Goal: Transaction & Acquisition: Purchase product/service

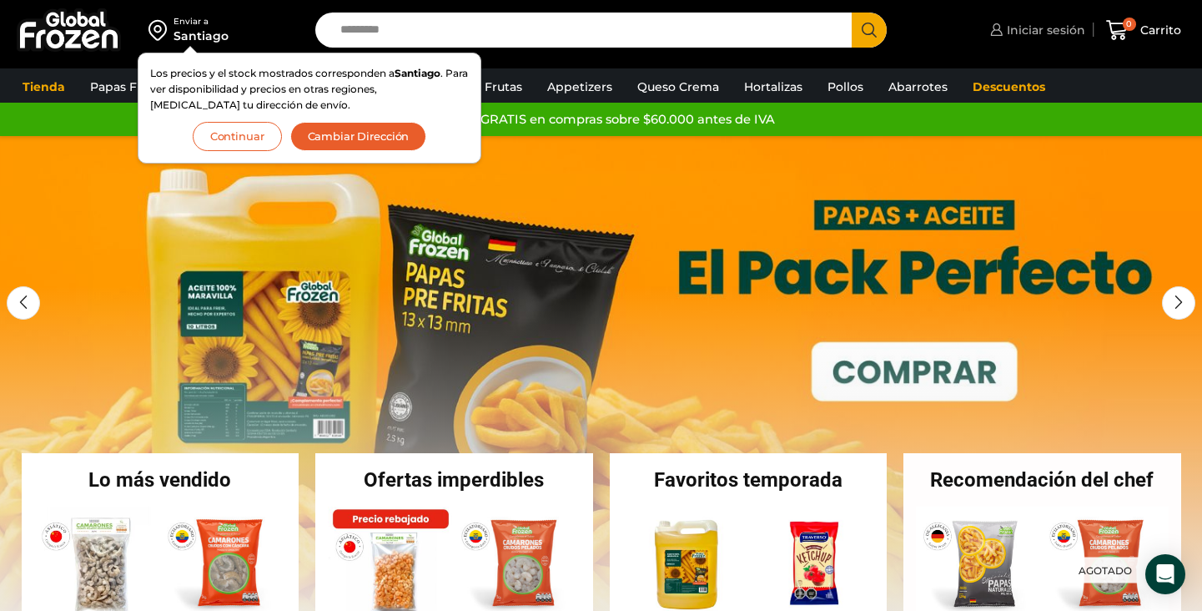
click at [1012, 42] on link "Iniciar sesión" at bounding box center [1035, 29] width 99 height 33
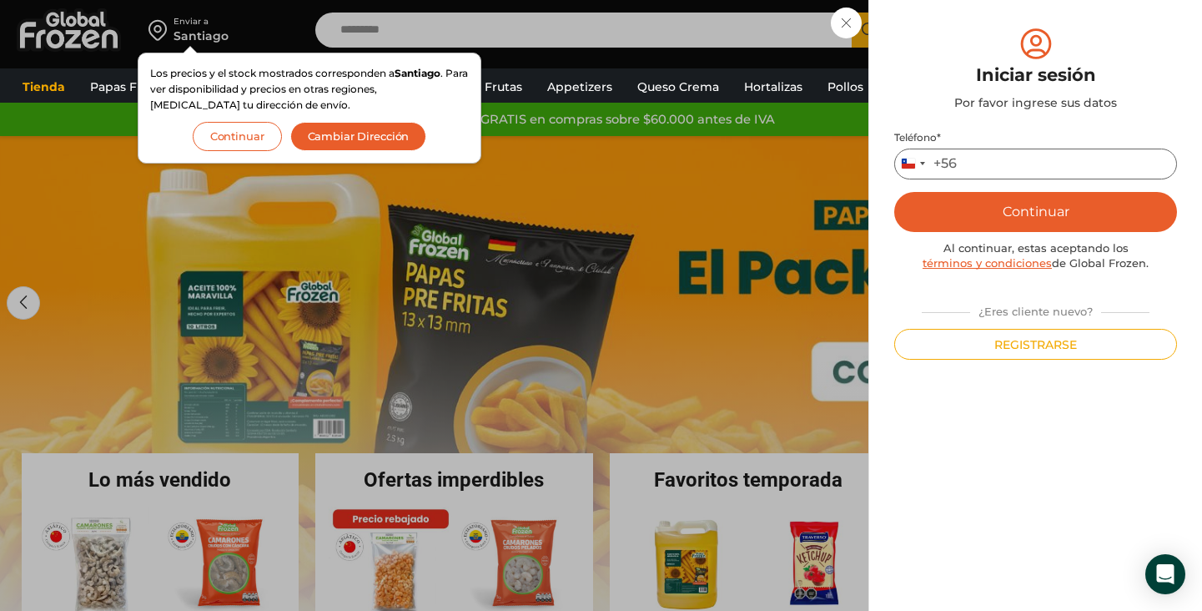
click at [1010, 178] on input "Teléfono *" at bounding box center [1036, 164] width 283 height 31
type input "*********"
click at [1020, 223] on button "Continuar" at bounding box center [1036, 212] width 283 height 40
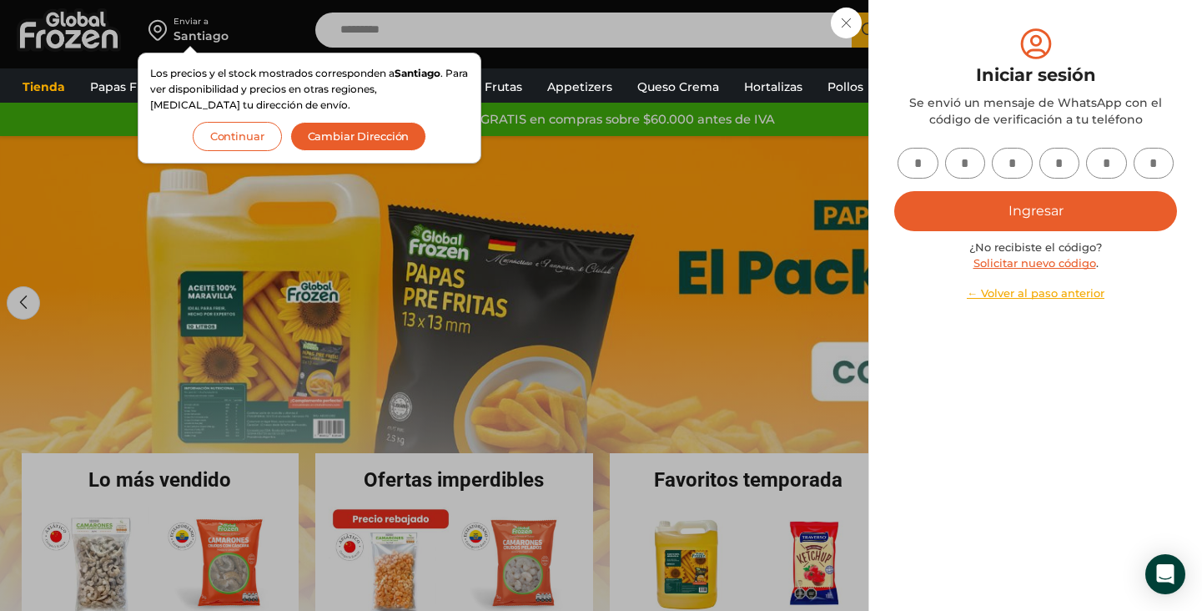
click at [911, 168] on input "text" at bounding box center [918, 163] width 41 height 31
type input "*"
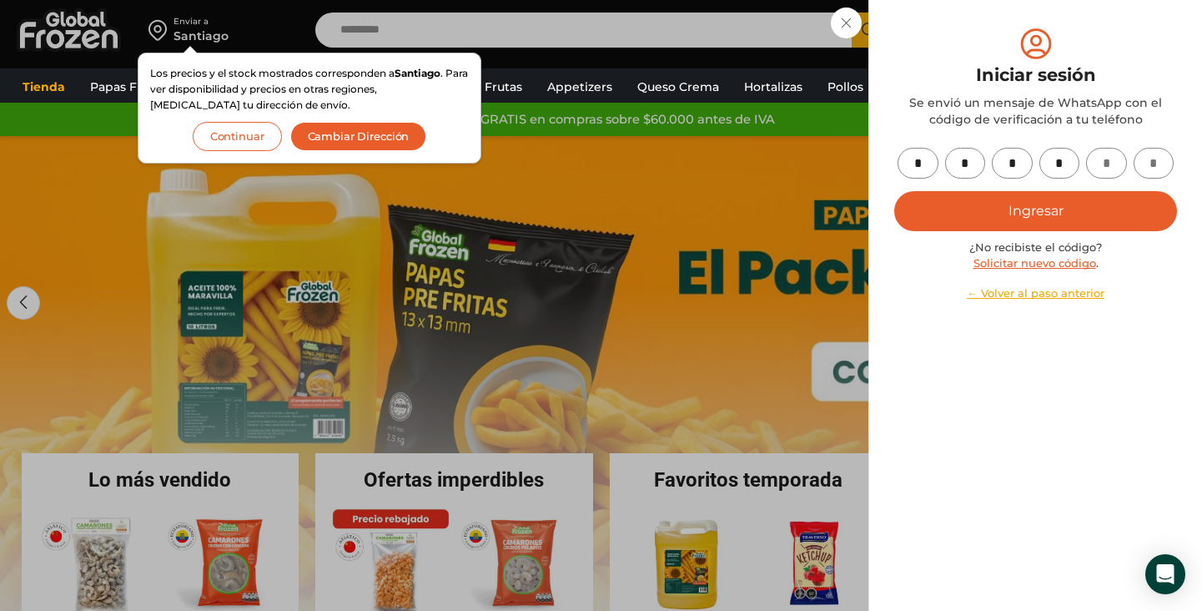
type input "*"
click at [995, 203] on button "Ingresar" at bounding box center [1036, 211] width 283 height 40
click at [411, 141] on button "Cambiar Dirección" at bounding box center [358, 136] width 137 height 29
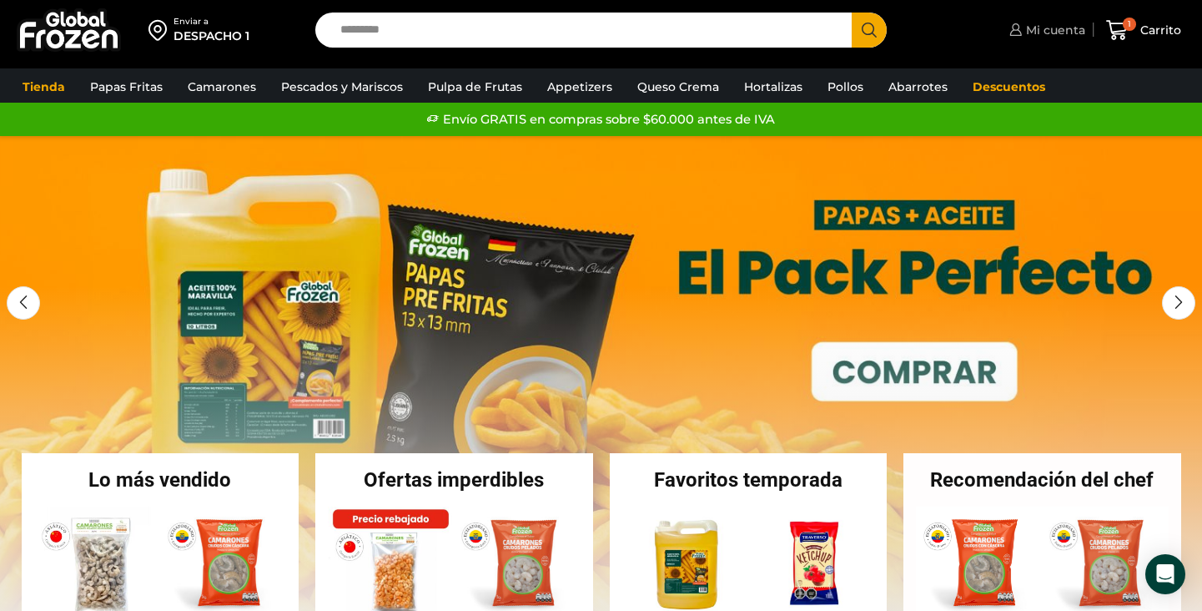
click at [1073, 28] on span "Mi cuenta" at bounding box center [1053, 30] width 63 height 17
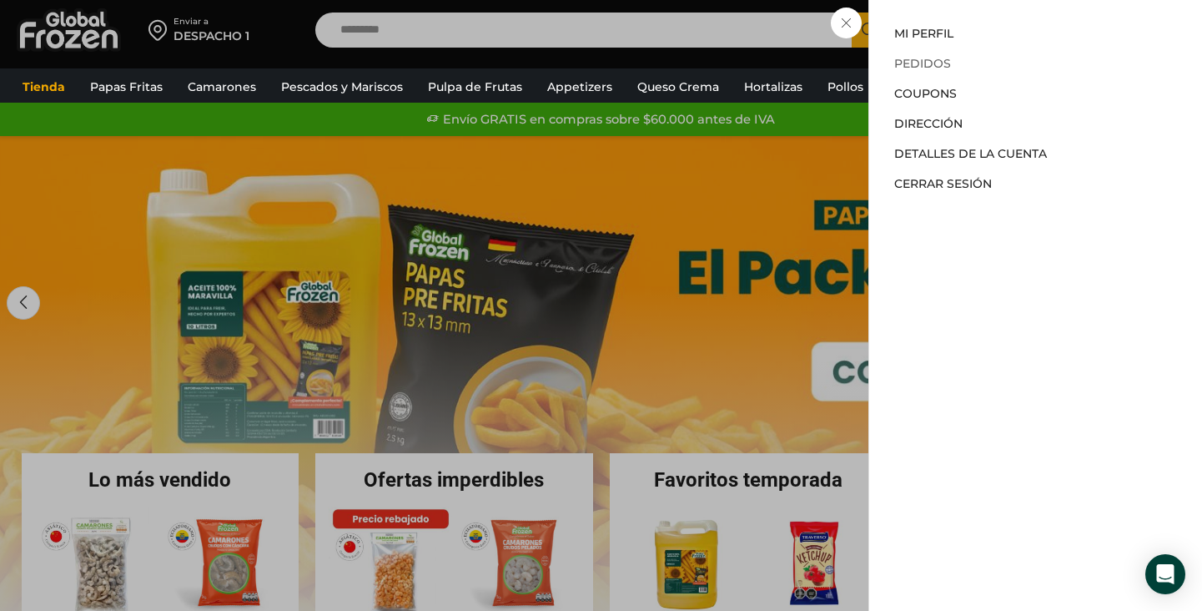
click at [929, 58] on link "Pedidos" at bounding box center [923, 63] width 57 height 15
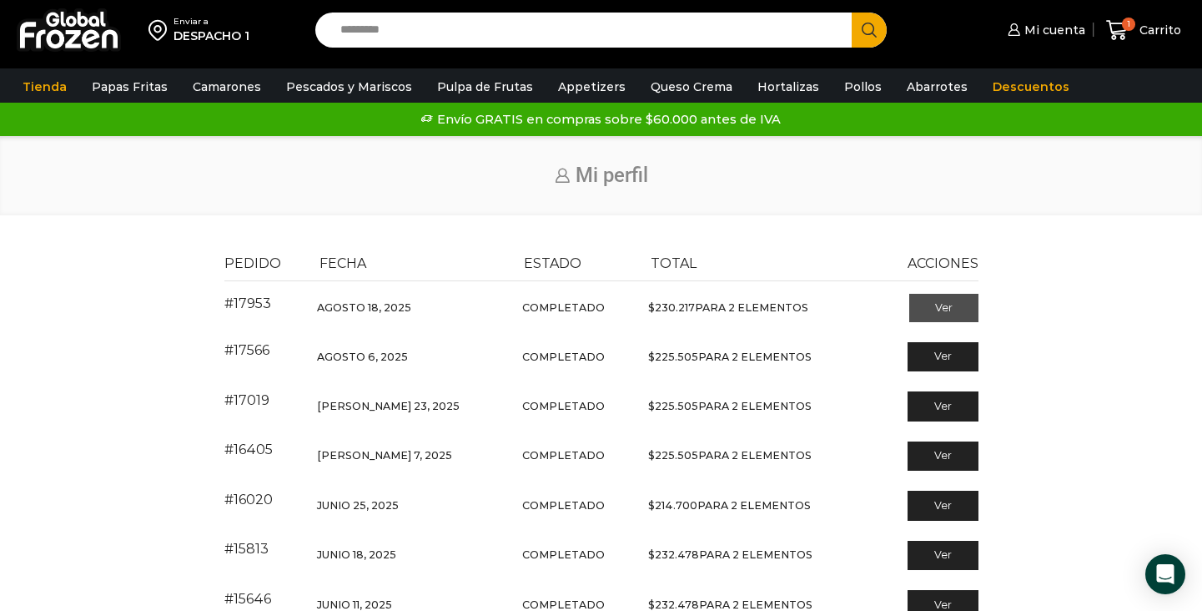
click at [963, 302] on link "Ver" at bounding box center [944, 308] width 69 height 28
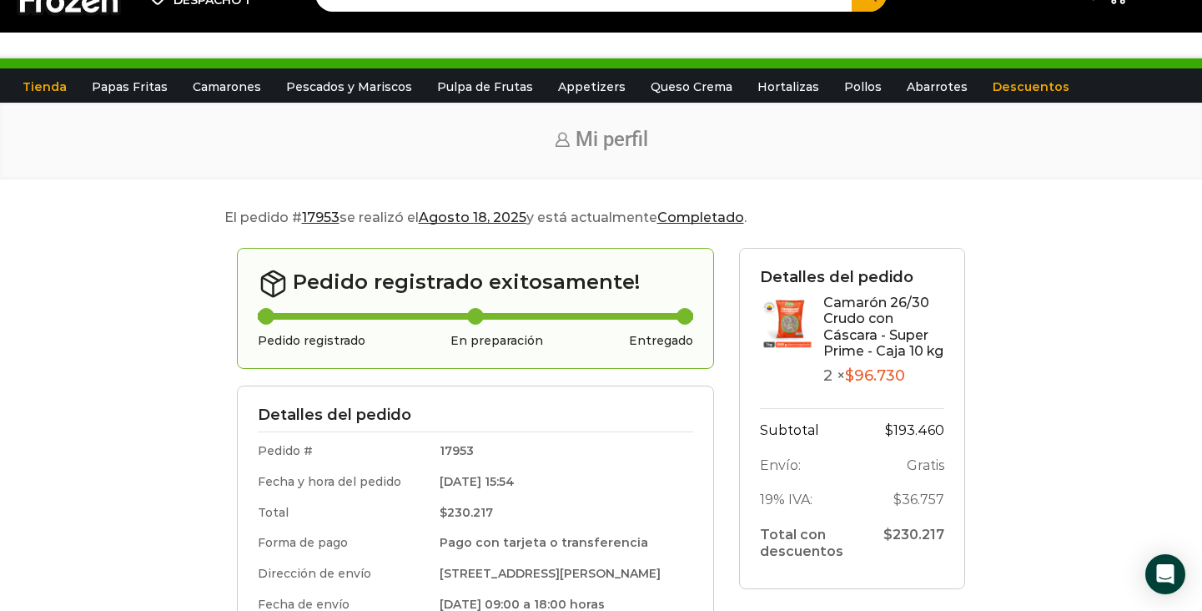
scroll to position [42, 0]
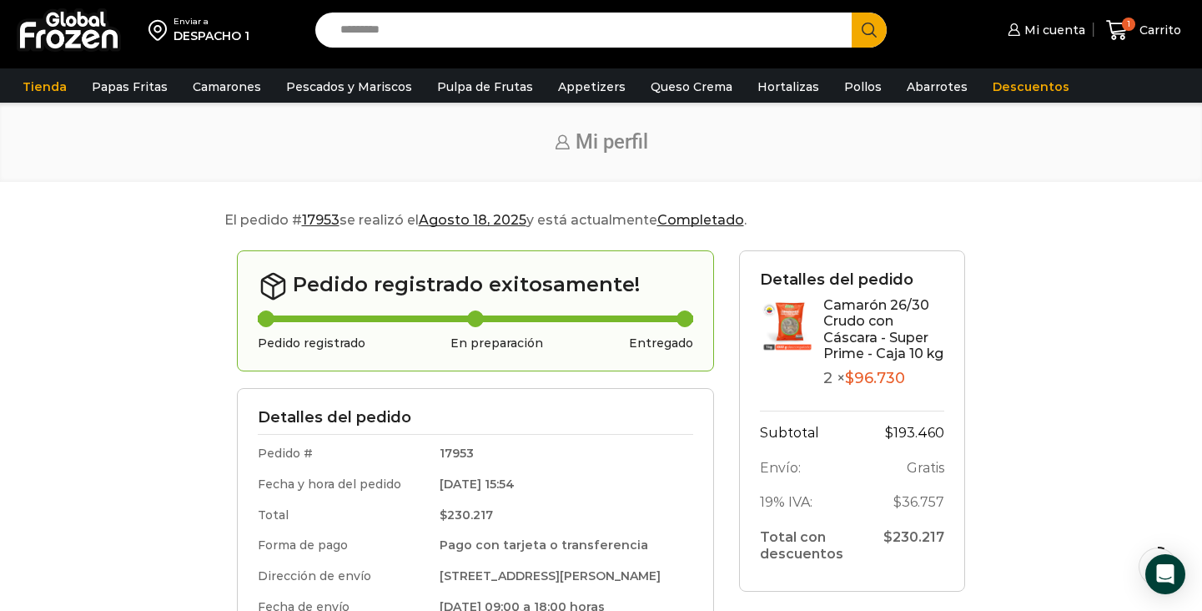
click at [779, 320] on img at bounding box center [787, 324] width 54 height 54
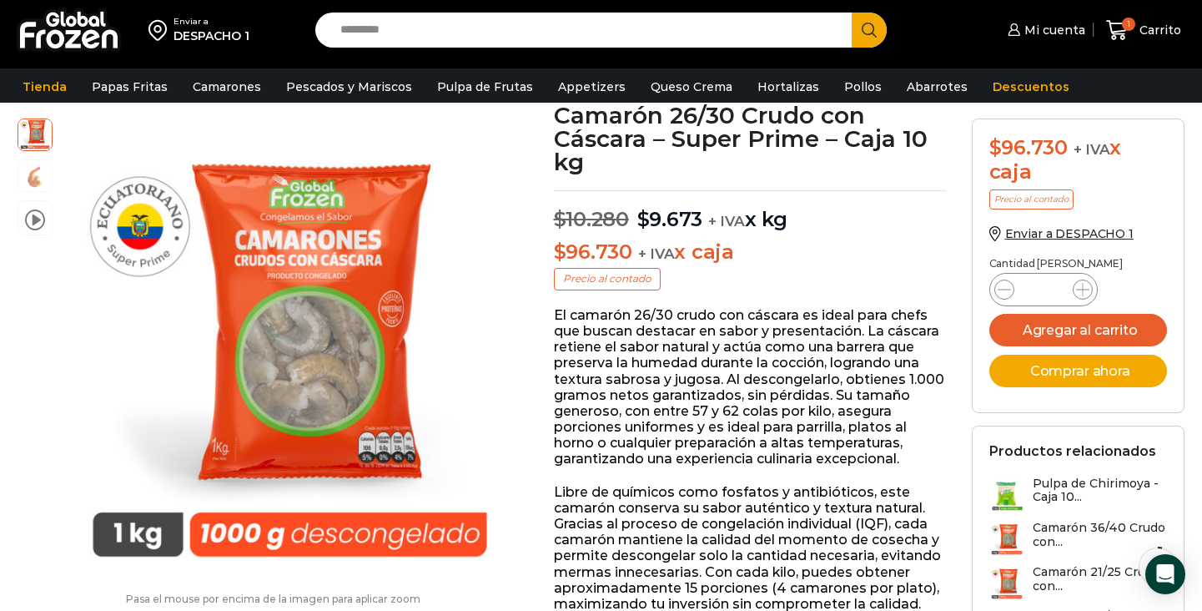
scroll to position [105, 0]
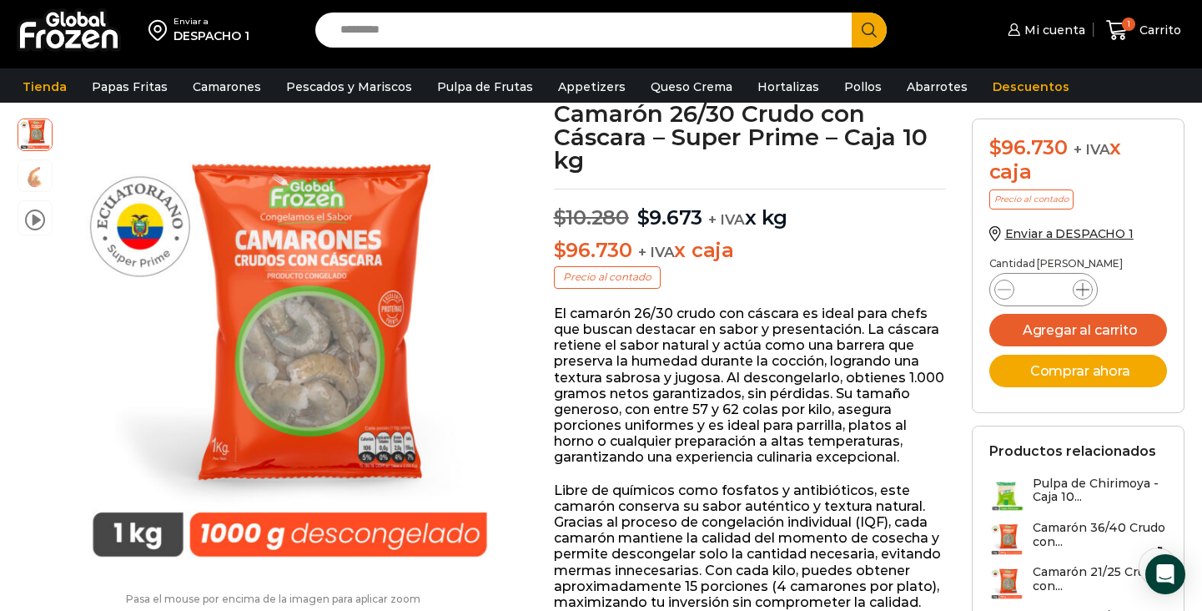
click at [1079, 283] on icon at bounding box center [1082, 289] width 13 height 13
type input "*"
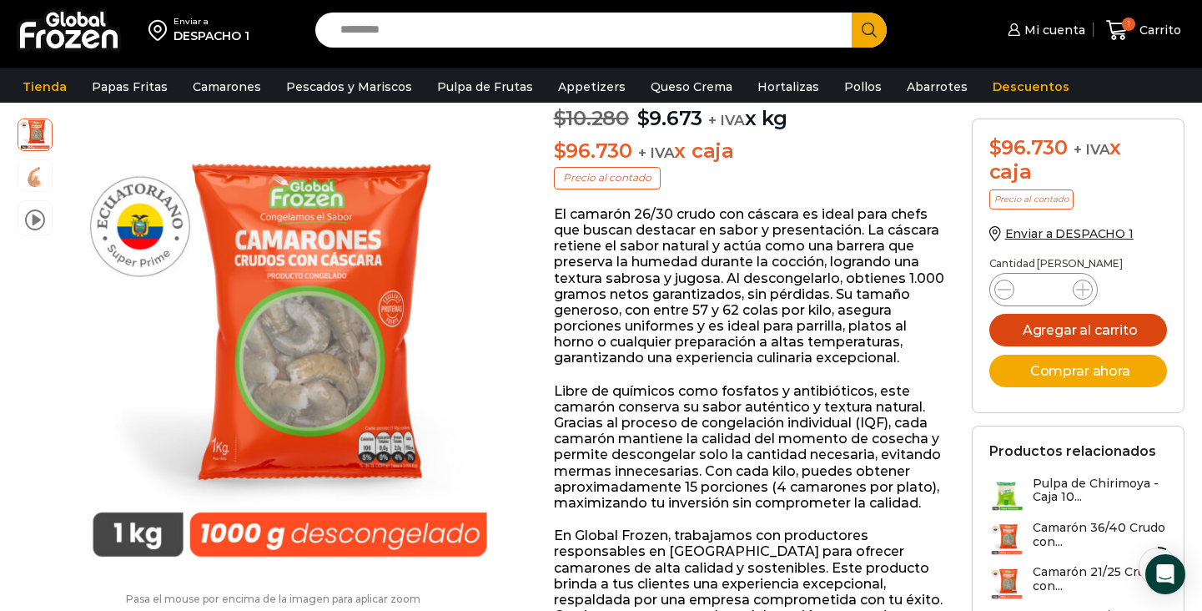
click at [1086, 333] on button "Agregar al carrito" at bounding box center [1079, 330] width 179 height 33
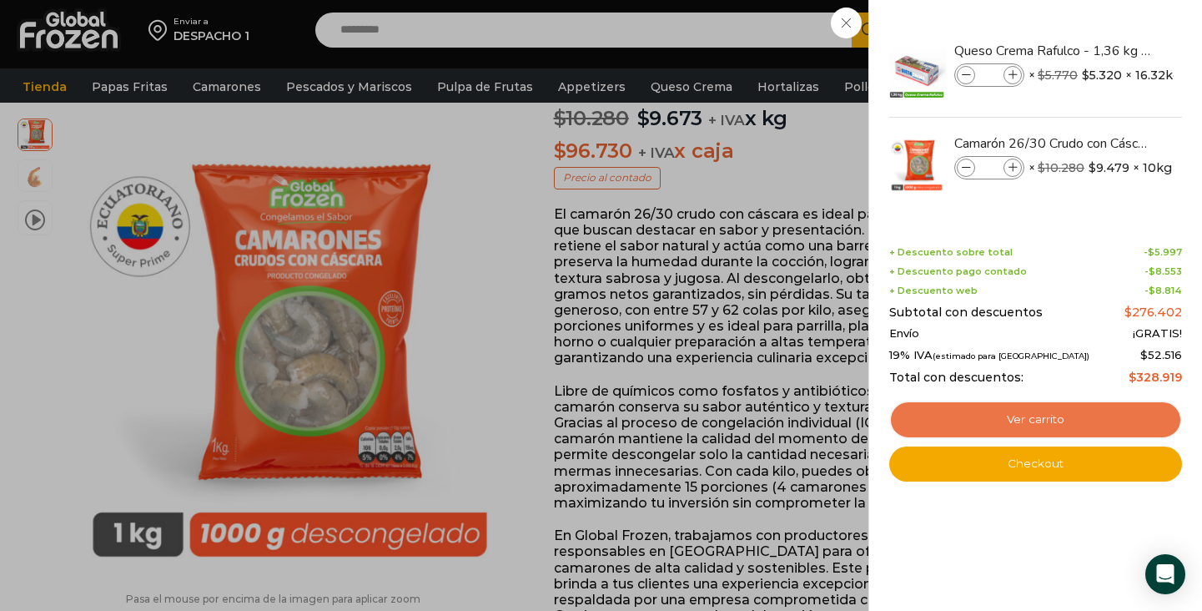
click at [994, 422] on link "Ver carrito" at bounding box center [1036, 420] width 293 height 38
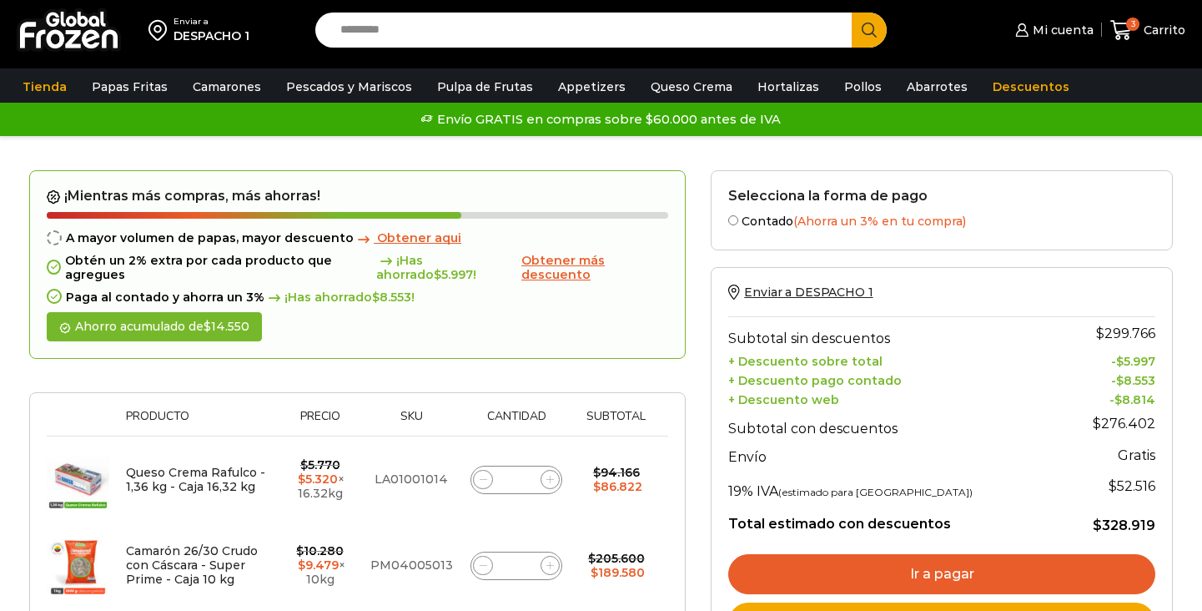
click at [481, 481] on span at bounding box center [483, 480] width 20 height 20
type input "*"
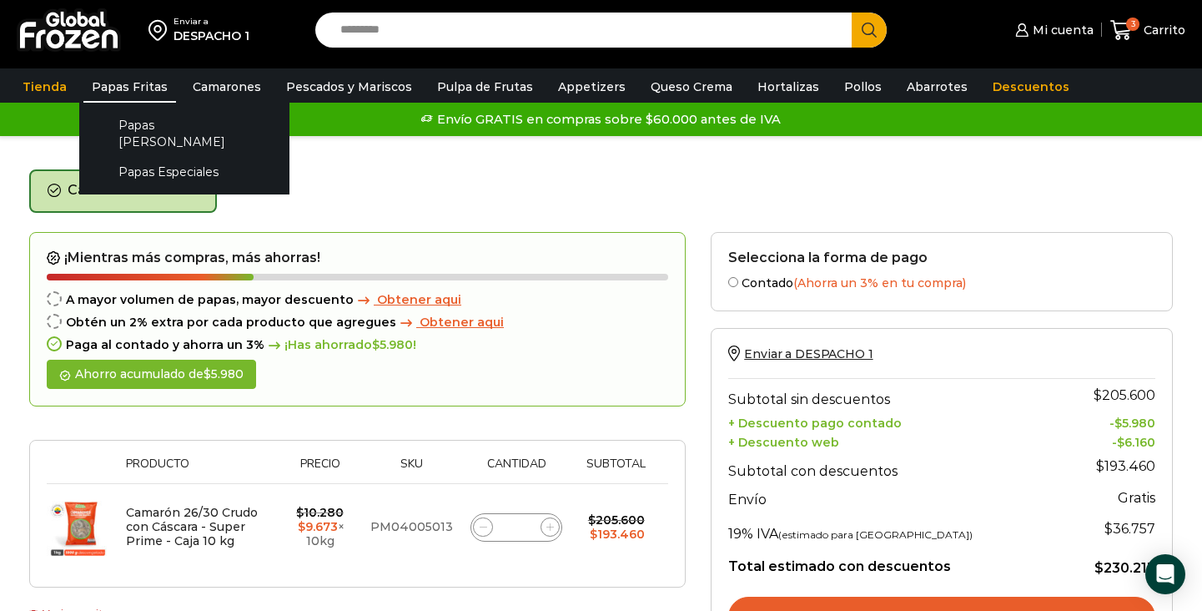
click at [134, 83] on link "Papas Fritas" at bounding box center [129, 87] width 93 height 32
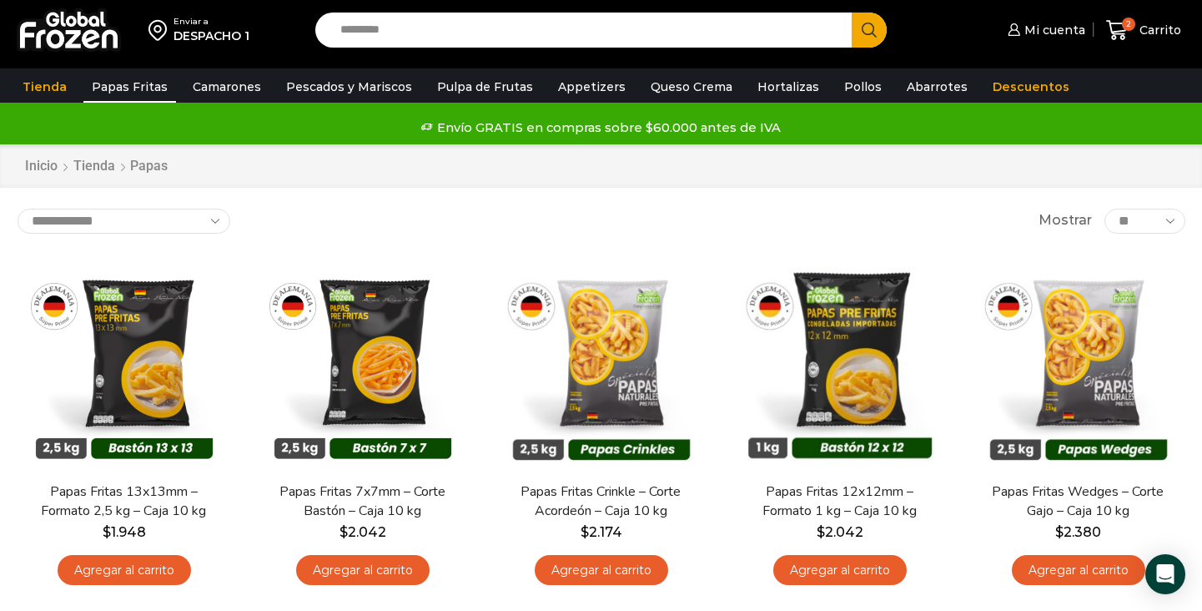
scroll to position [46, 0]
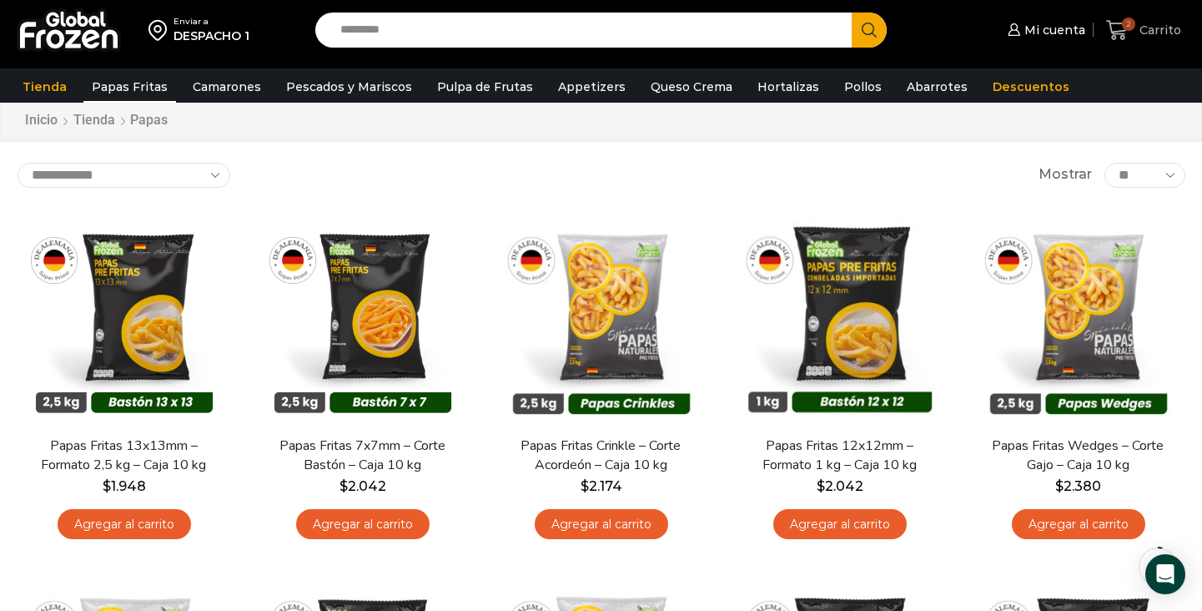
click at [1146, 22] on span "Carrito" at bounding box center [1159, 30] width 46 height 17
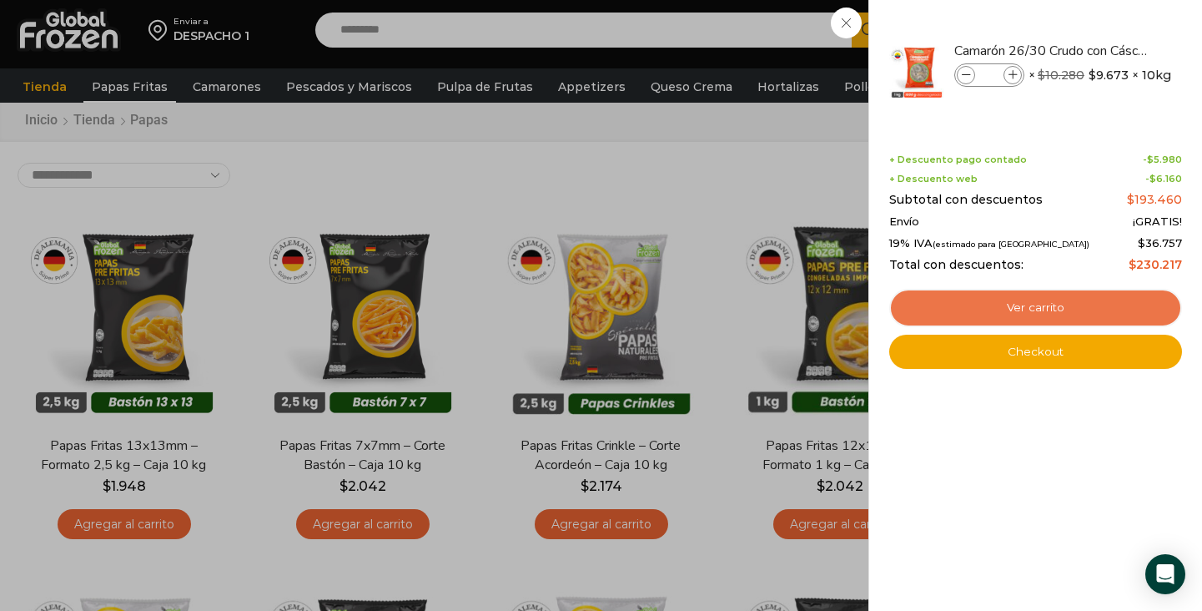
click at [1065, 300] on link "Ver carrito" at bounding box center [1036, 308] width 293 height 38
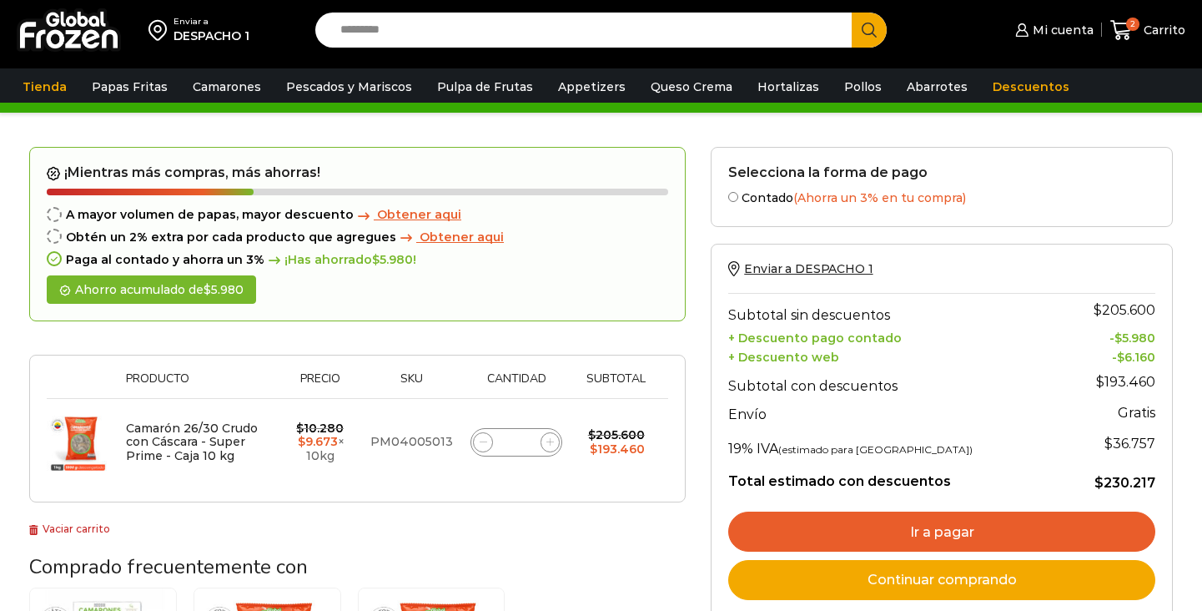
scroll to position [38, 0]
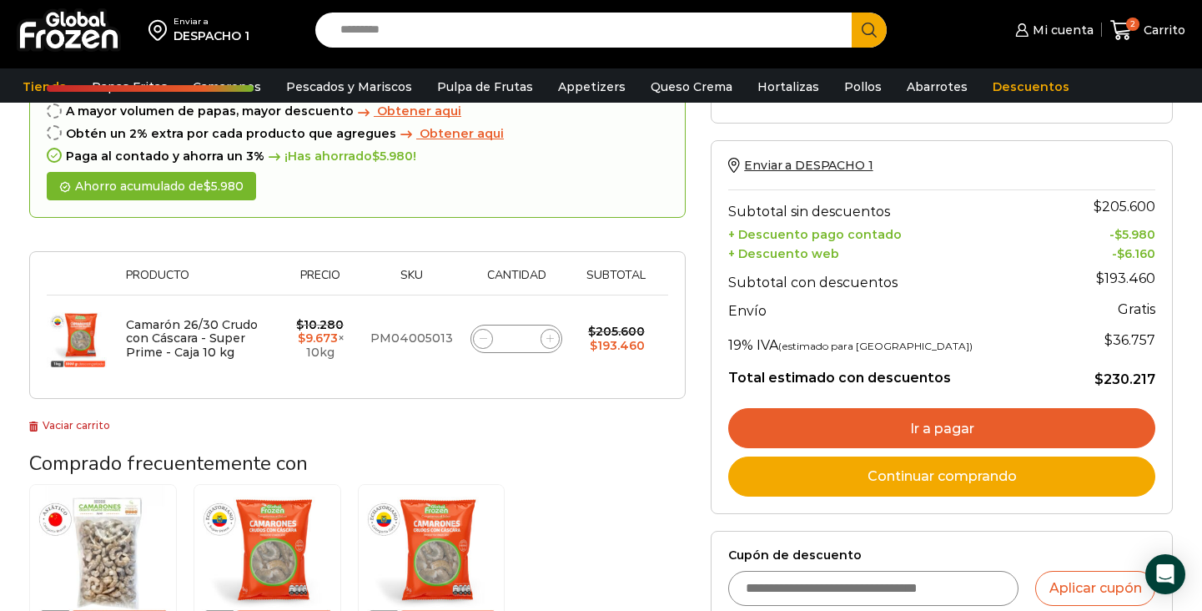
scroll to position [139, 0]
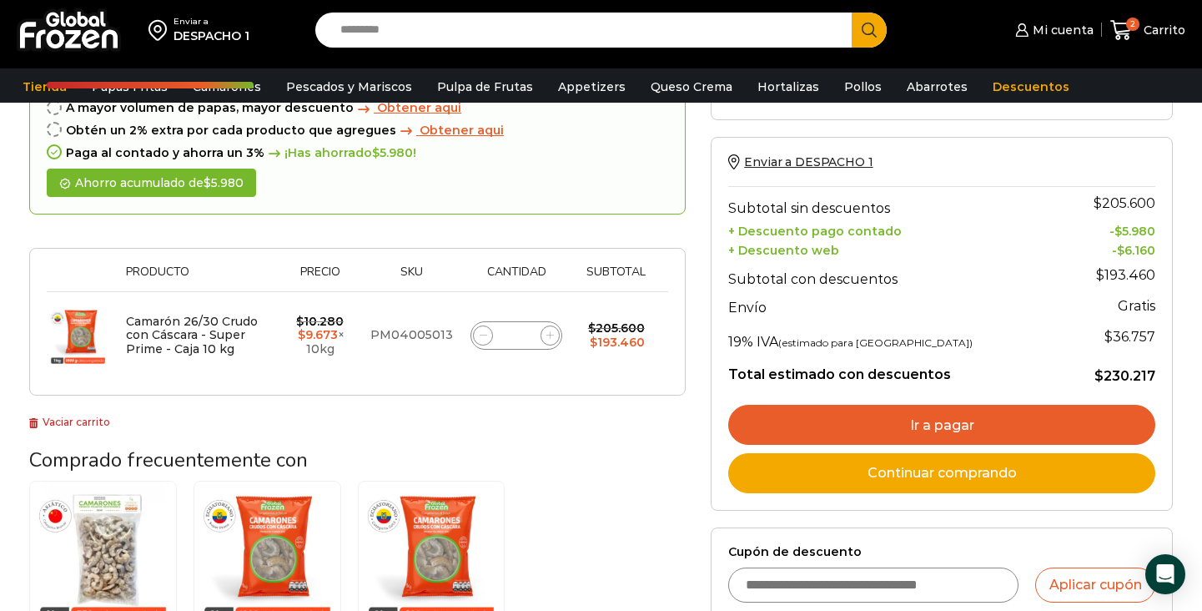
click at [887, 423] on link "Ir a pagar" at bounding box center [941, 425] width 427 height 40
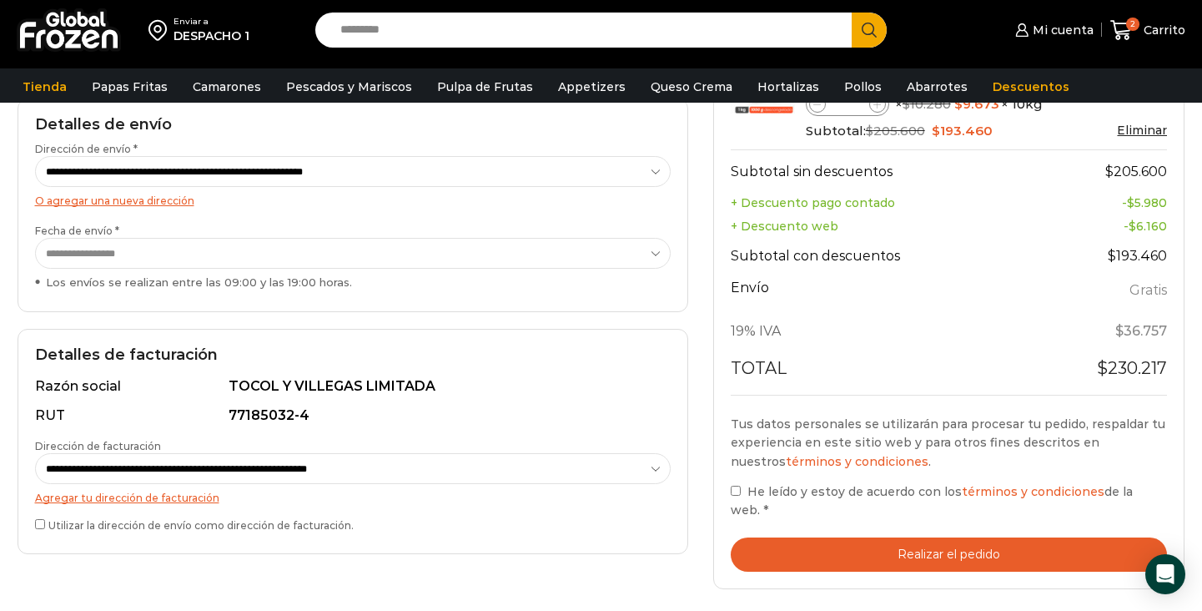
scroll to position [343, 0]
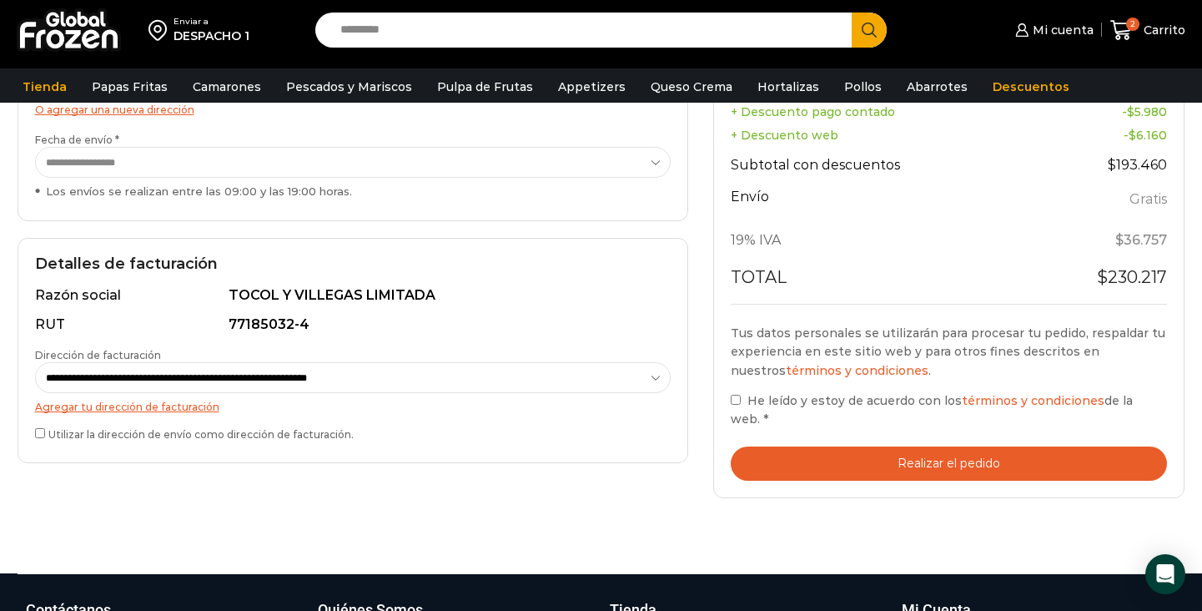
click at [834, 454] on button "Realizar el pedido" at bounding box center [949, 463] width 437 height 34
